Goal: Information Seeking & Learning: Learn about a topic

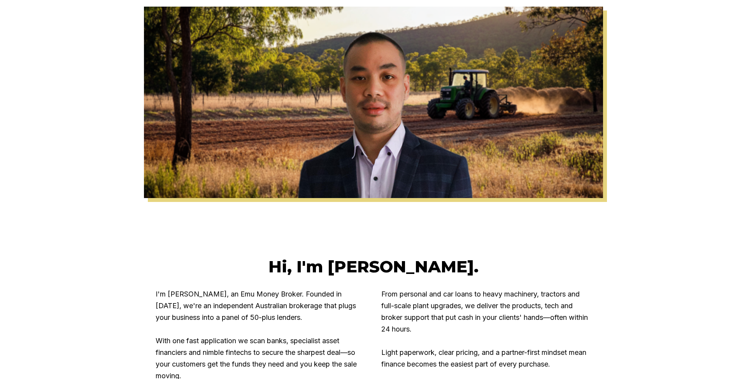
scroll to position [318, 0]
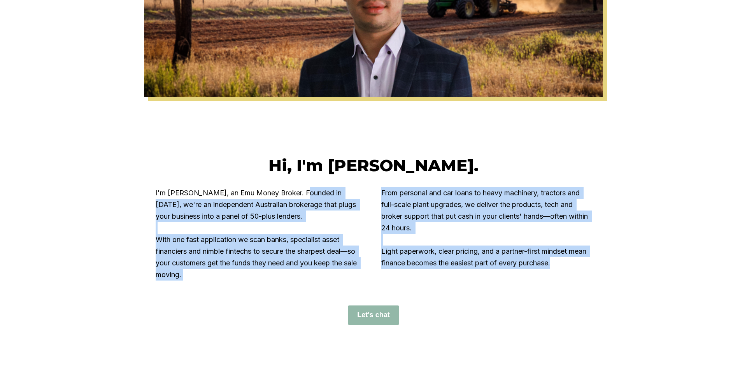
drag, startPoint x: 304, startPoint y: 194, endPoint x: 581, endPoint y: 265, distance: 286.6
click at [581, 265] on div "I'm [PERSON_NAME], an Emu Money Broker. Founded in [DATE], we're an independent…" at bounding box center [374, 238] width 436 height 103
copy div "Founded in [DATE], we're an independent Australian brokerage that plugs your bu…"
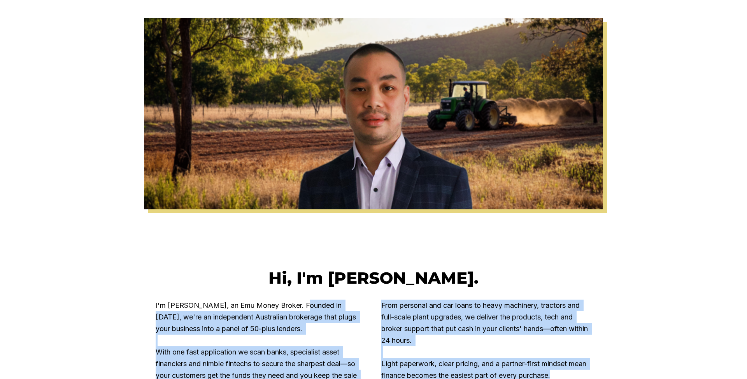
scroll to position [0, 0]
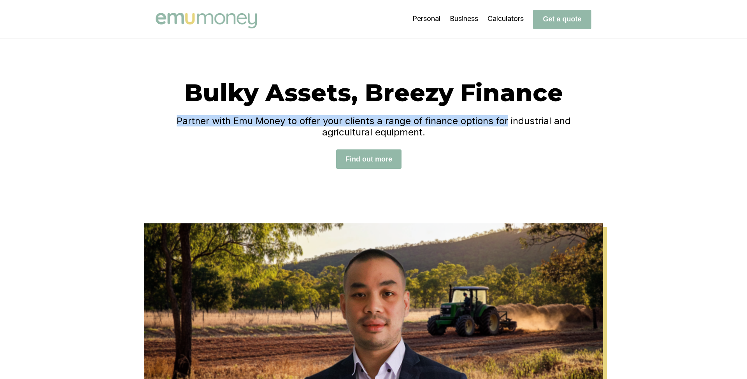
drag, startPoint x: 179, startPoint y: 122, endPoint x: 508, endPoint y: 121, distance: 328.6
click at [508, 121] on h4 "Partner with Emu Money to offer your clients a range of finance options for ind…" at bounding box center [374, 126] width 436 height 23
copy h4 "Partner with Emu Money to offer your clients a range of finance options for"
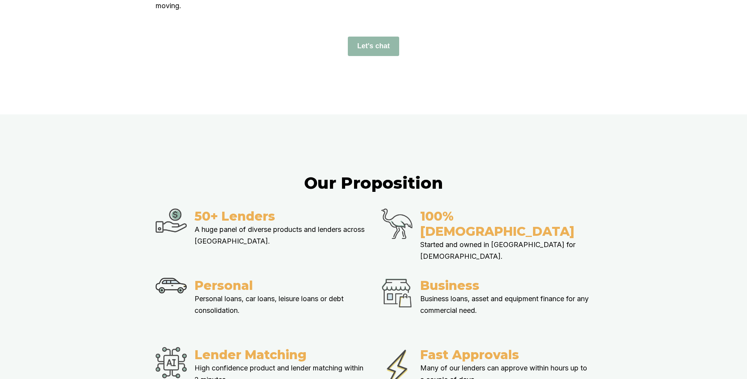
scroll to position [683, 0]
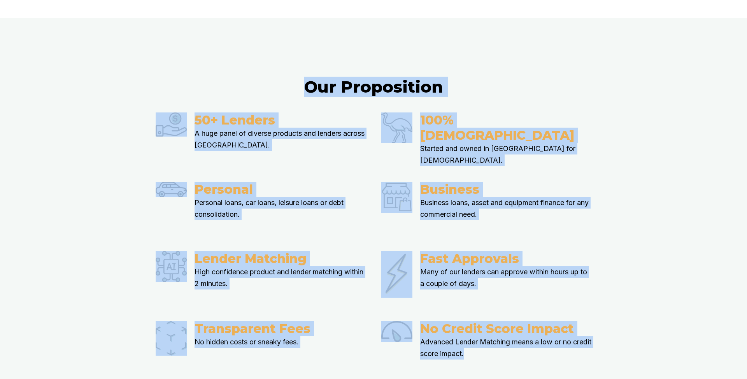
drag, startPoint x: 307, startPoint y: 86, endPoint x: 494, endPoint y: 322, distance: 300.4
click at [494, 323] on div "Our Proposition 50+ Lenders A huge panel of diverse products and lenders across…" at bounding box center [373, 220] width 467 height 287
copy div "Our Proposition 50+ Lenders A huge panel of diverse products and lenders across…"
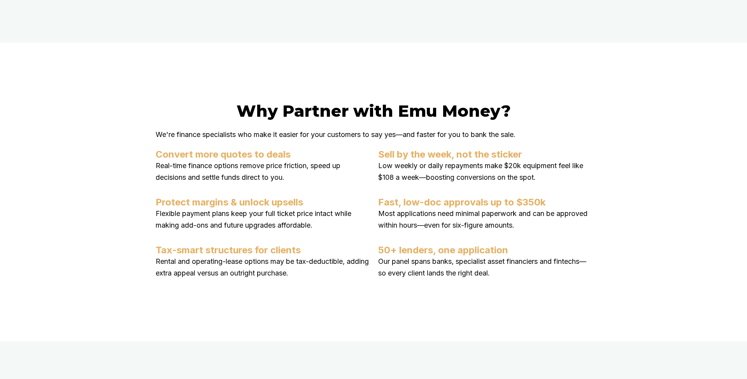
scroll to position [1101, 0]
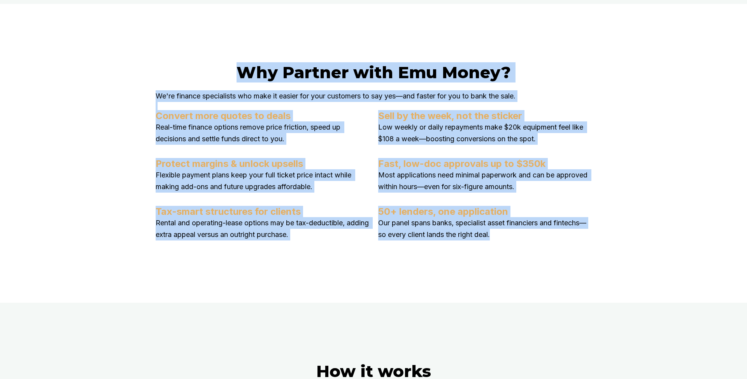
drag, startPoint x: 239, startPoint y: 39, endPoint x: 500, endPoint y: 222, distance: 318.3
click at [500, 222] on body "Personal Business Calculators Get a quote Bulky Assets, Breezy Finance Partner …" at bounding box center [373, 266] width 747 height 2734
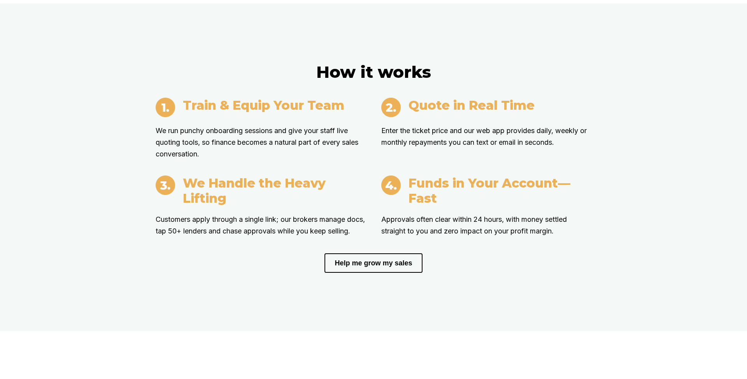
scroll to position [1403, 0]
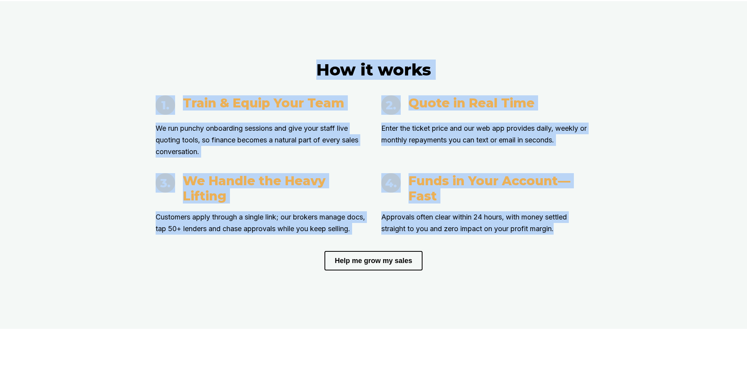
click at [563, 211] on p "Approvals often clear within 24 hours, with money settled straight to you and z…" at bounding box center [486, 222] width 210 height 23
copy body "Lor Ipsumdo sita Con Adipi? El'se doeiusm temporincid utl etdo ma aliqua eni ad…"
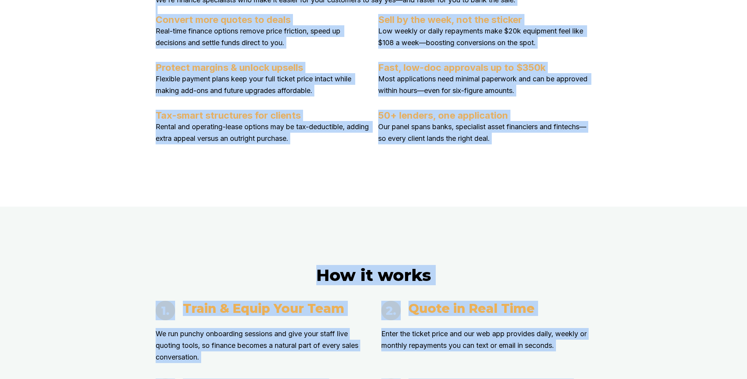
scroll to position [1184, 0]
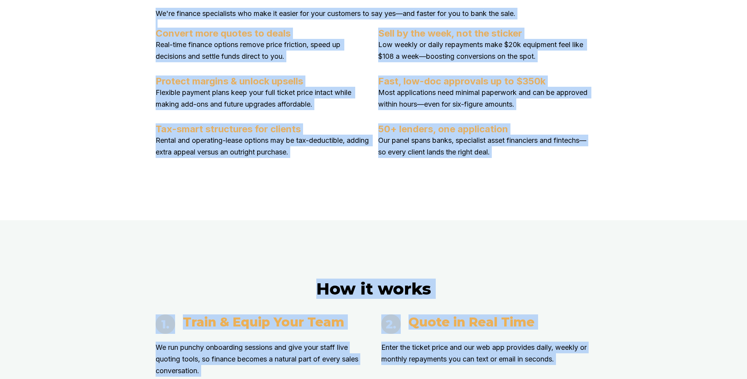
click at [490, 162] on div at bounding box center [373, 191] width 747 height 58
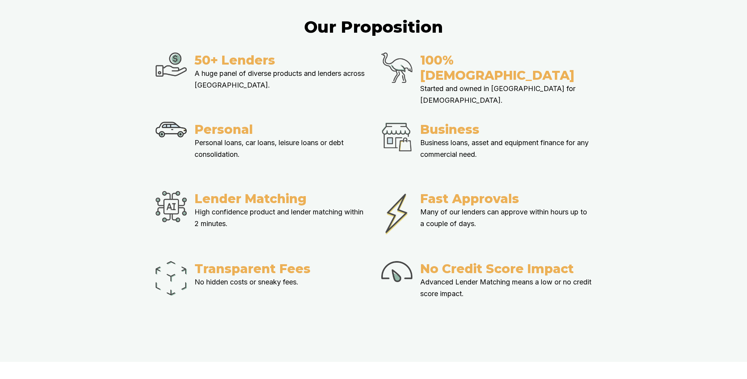
scroll to position [719, 0]
